Goal: Task Accomplishment & Management: Manage account settings

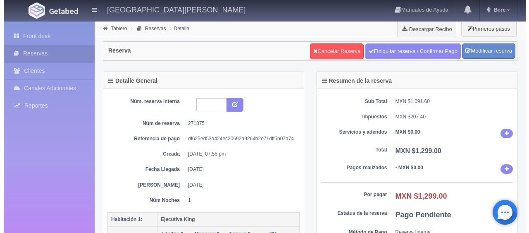
scroll to position [165, 0]
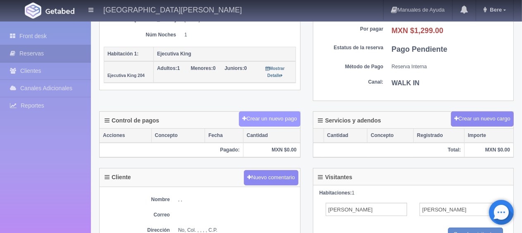
click at [263, 119] on button "Crear un nuevo pago" at bounding box center [269, 118] width 61 height 15
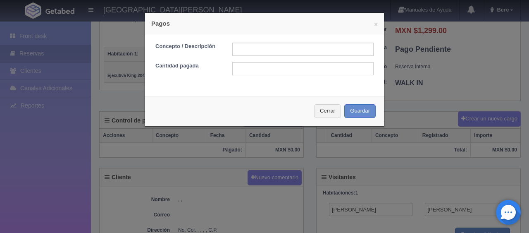
click at [268, 57] on form "Concepto / Descripción Cantidad pagada" at bounding box center [264, 59] width 218 height 33
click at [322, 112] on button "Cerrar" at bounding box center [327, 111] width 27 height 14
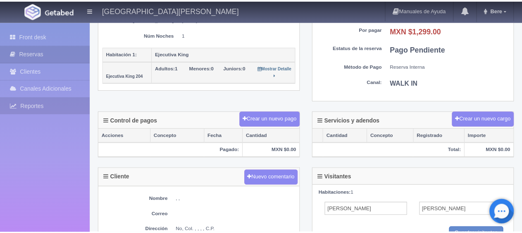
scroll to position [0, 0]
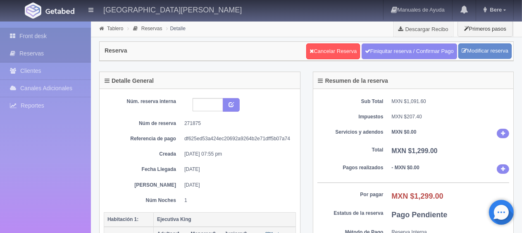
click at [29, 37] on link "Front desk" at bounding box center [45, 36] width 91 height 17
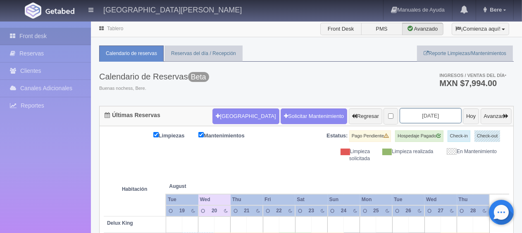
click at [424, 113] on input "2025-08-21" at bounding box center [431, 115] width 62 height 15
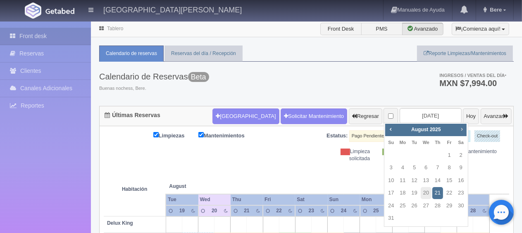
click at [461, 128] on span "Next" at bounding box center [461, 129] width 7 height 7
click at [407, 168] on link "8" at bounding box center [402, 168] width 11 height 12
type input "2025-09-08"
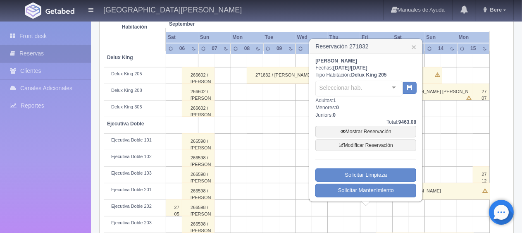
scroll to position [165, 0]
click at [336, 141] on link "Modificar Reservación" at bounding box center [365, 145] width 101 height 12
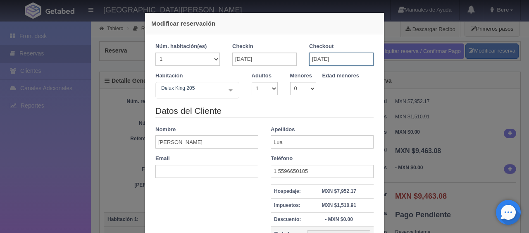
drag, startPoint x: 350, startPoint y: 54, endPoint x: 355, endPoint y: 55, distance: 4.8
click at [350, 54] on input "14-09-2025" at bounding box center [341, 58] width 64 height 13
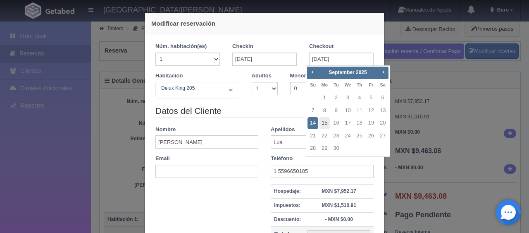
drag, startPoint x: 326, startPoint y: 123, endPoint x: 325, endPoint y: 119, distance: 4.2
click at [325, 123] on link "15" at bounding box center [324, 123] width 11 height 12
type input "15-09-2025"
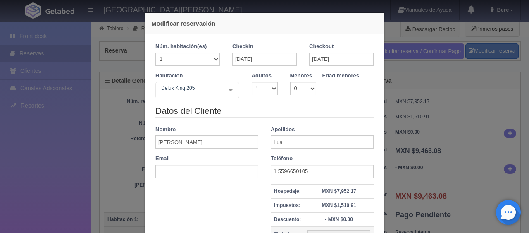
checkbox input "false"
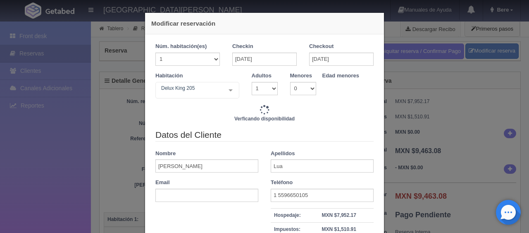
type input "9093.00"
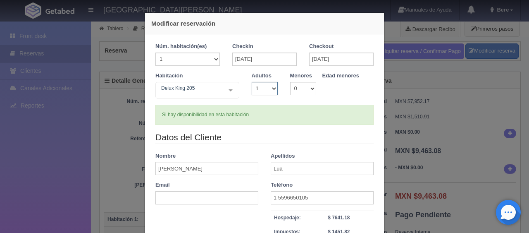
click at [266, 84] on select "1 2 3 4 5 6 7 8 9 10" at bounding box center [265, 88] width 26 height 13
select select "2"
click at [252, 82] on select "1 2 3 4 5 6 7 8 9 10" at bounding box center [265, 88] width 26 height 13
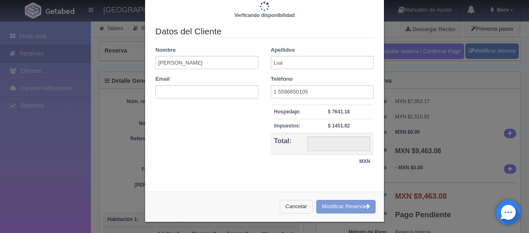
type input "10493.00"
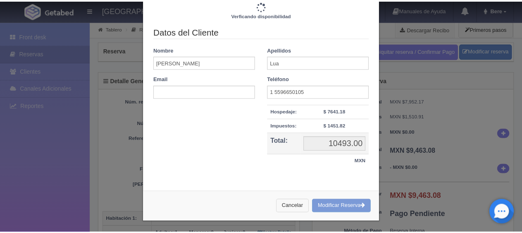
scroll to position [117, 0]
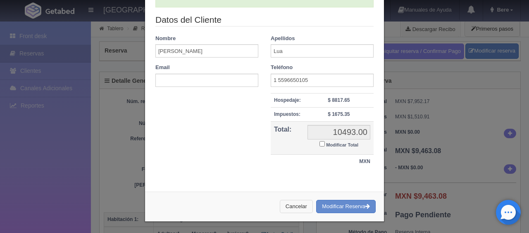
click at [289, 208] on button "Cancelar" at bounding box center [296, 207] width 33 height 14
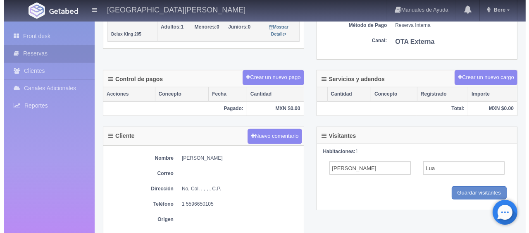
scroll to position [0, 0]
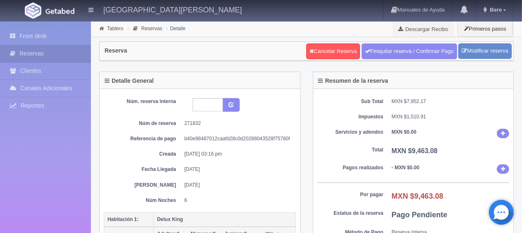
click at [268, 162] on div "Núm. reserva interna Núm de reserva 271832 Referencia de pago b40e98487012caafd…" at bounding box center [200, 151] width 192 height 106
click at [501, 50] on link "Modificar reserva" at bounding box center [484, 50] width 53 height 15
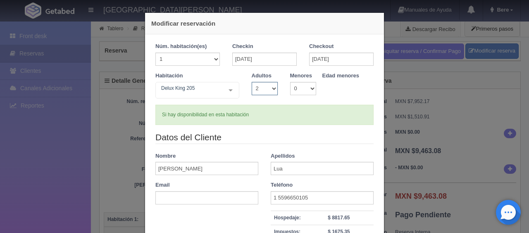
click at [269, 90] on select "1 2 3 4 5 6 7 8 9 10" at bounding box center [265, 88] width 26 height 13
click at [252, 82] on select "1 2 3 4 5 6 7 8 9 10" at bounding box center [265, 88] width 26 height 13
click at [297, 102] on div "Habitación Delux King 205 SUITE SUITE - Sin asignar SUITE 301 Habitación Person…" at bounding box center [264, 88] width 231 height 33
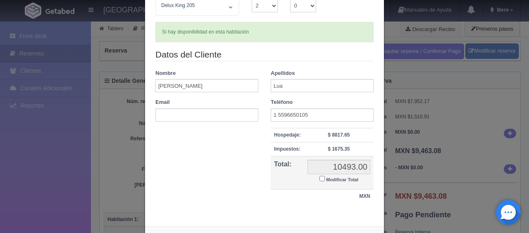
click at [344, 177] on small "Modificar Total" at bounding box center [342, 179] width 32 height 5
click at [325, 177] on input "Modificar Total" at bounding box center [321, 178] width 5 height 5
checkbox input "true"
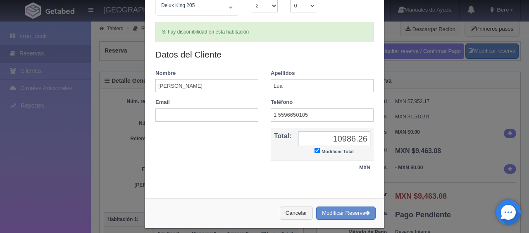
type input "10986.26"
click at [357, 214] on button "Modificar Reserva" at bounding box center [346, 213] width 60 height 14
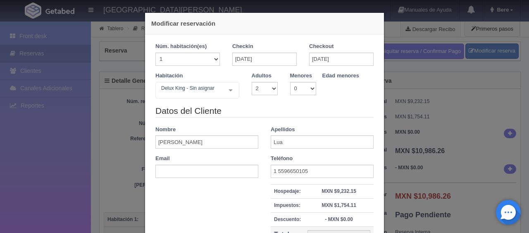
select select "2"
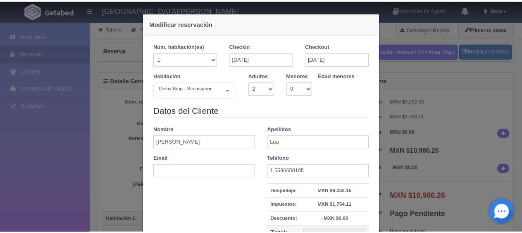
scroll to position [94, 0]
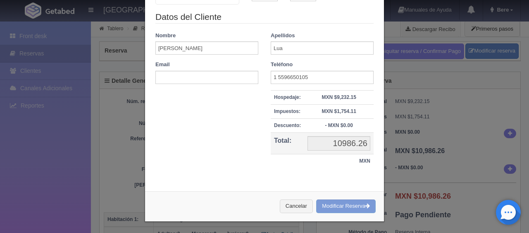
click at [471, 177] on div "Modificar reservación Núm. habitación(es) 1 2 3 4 5 6 7 8 9 10 11 12 13 14 15 1…" at bounding box center [264, 116] width 529 height 233
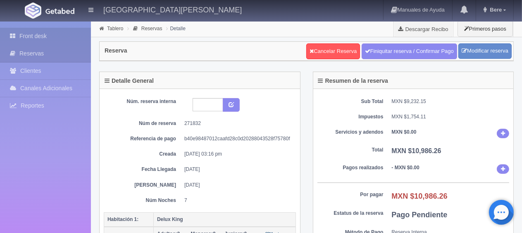
click at [67, 37] on link "Front desk" at bounding box center [45, 36] width 91 height 17
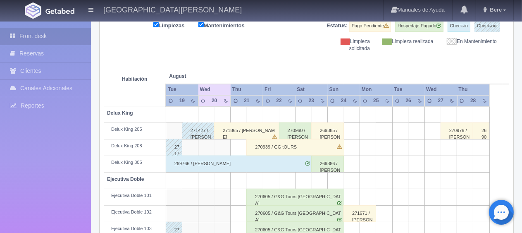
scroll to position [234, 0]
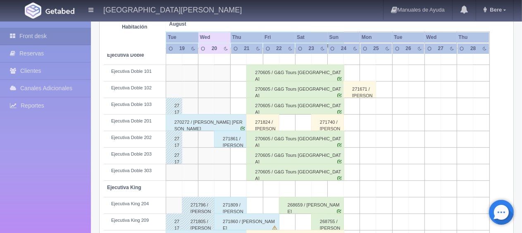
click at [270, 124] on div "271824 / [PERSON_NAME]" at bounding box center [262, 122] width 33 height 17
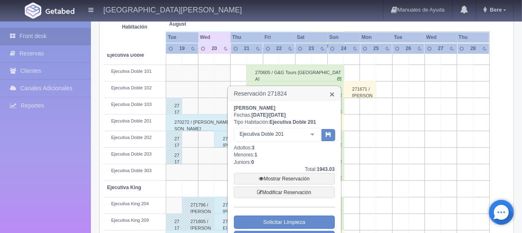
click at [332, 93] on link "×" at bounding box center [331, 94] width 5 height 9
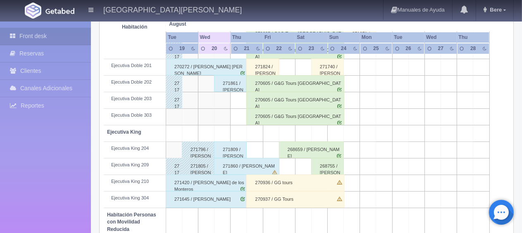
scroll to position [440, 0]
